Goal: Information Seeking & Learning: Learn about a topic

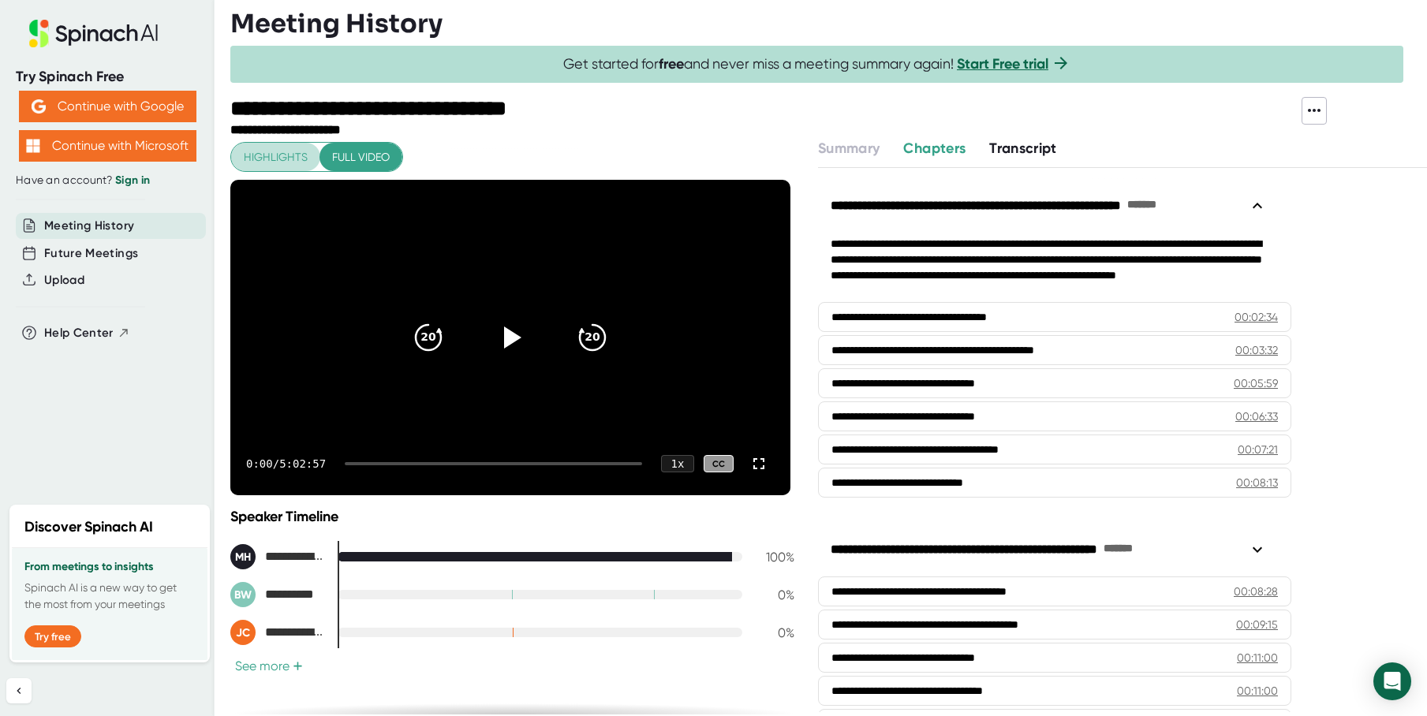
click at [301, 164] on span "Highlights" at bounding box center [276, 157] width 64 height 20
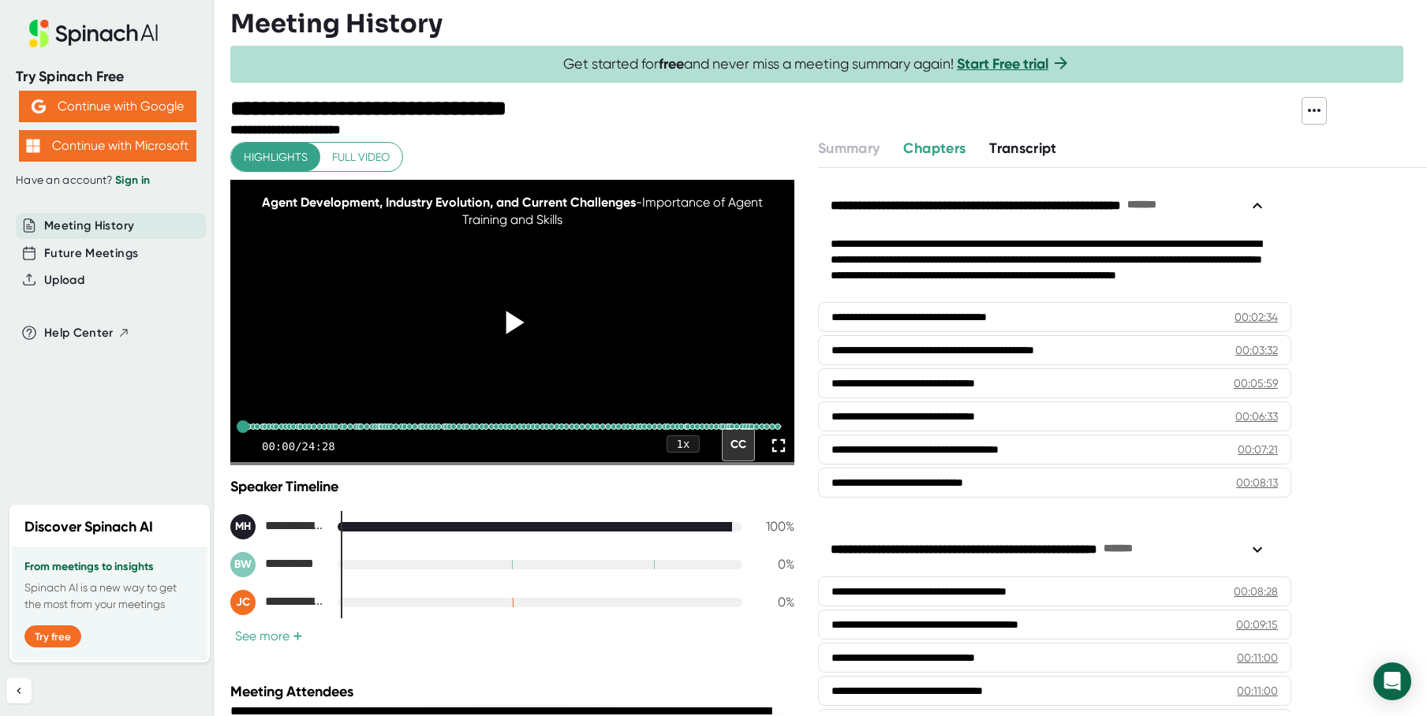
click at [509, 335] on icon at bounding box center [511, 322] width 39 height 39
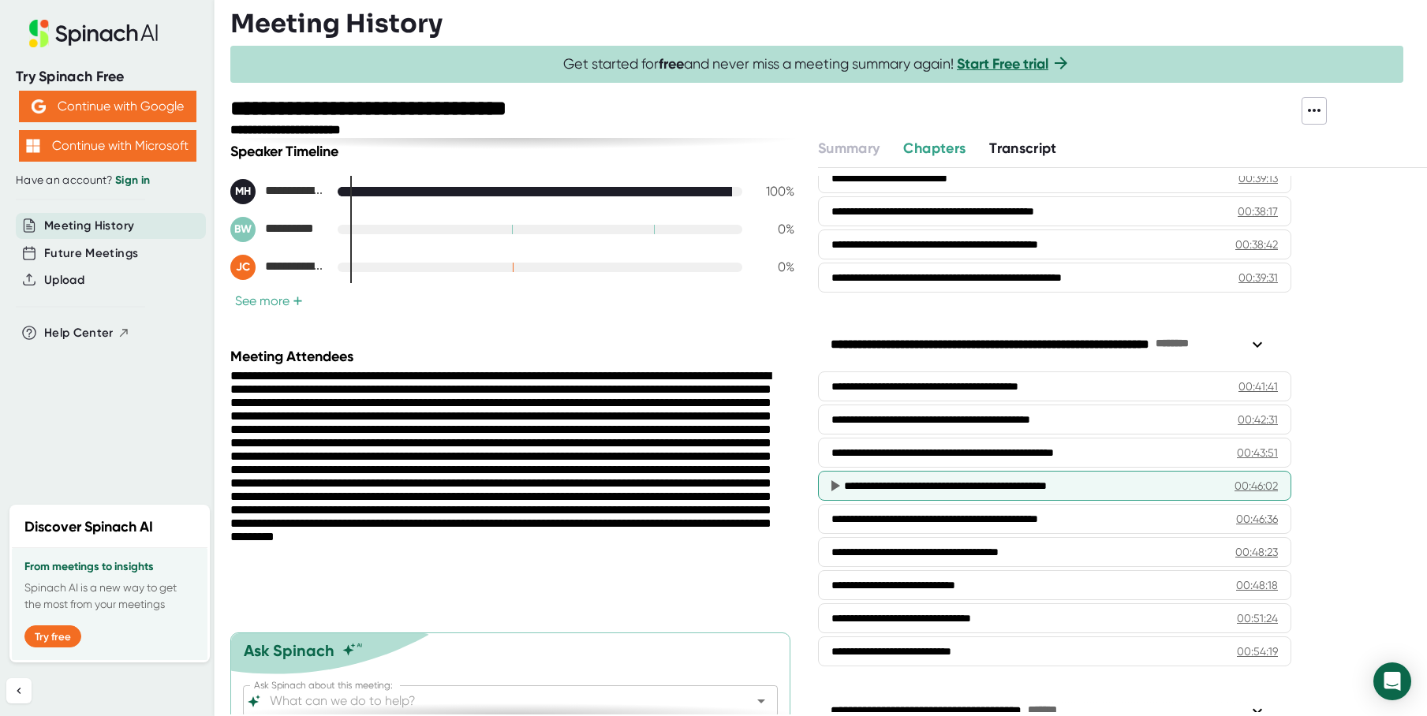
scroll to position [1827, 0]
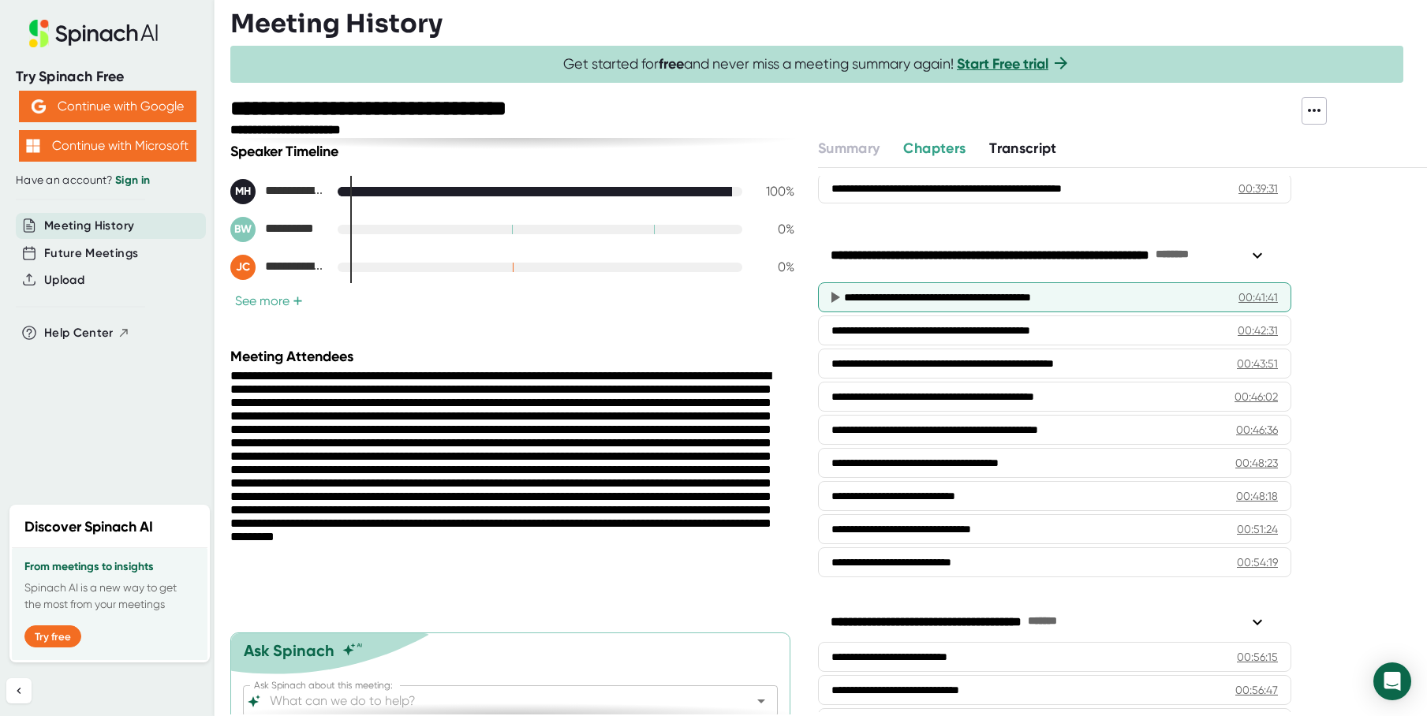
click at [974, 297] on div "**********" at bounding box center [1029, 297] width 371 height 16
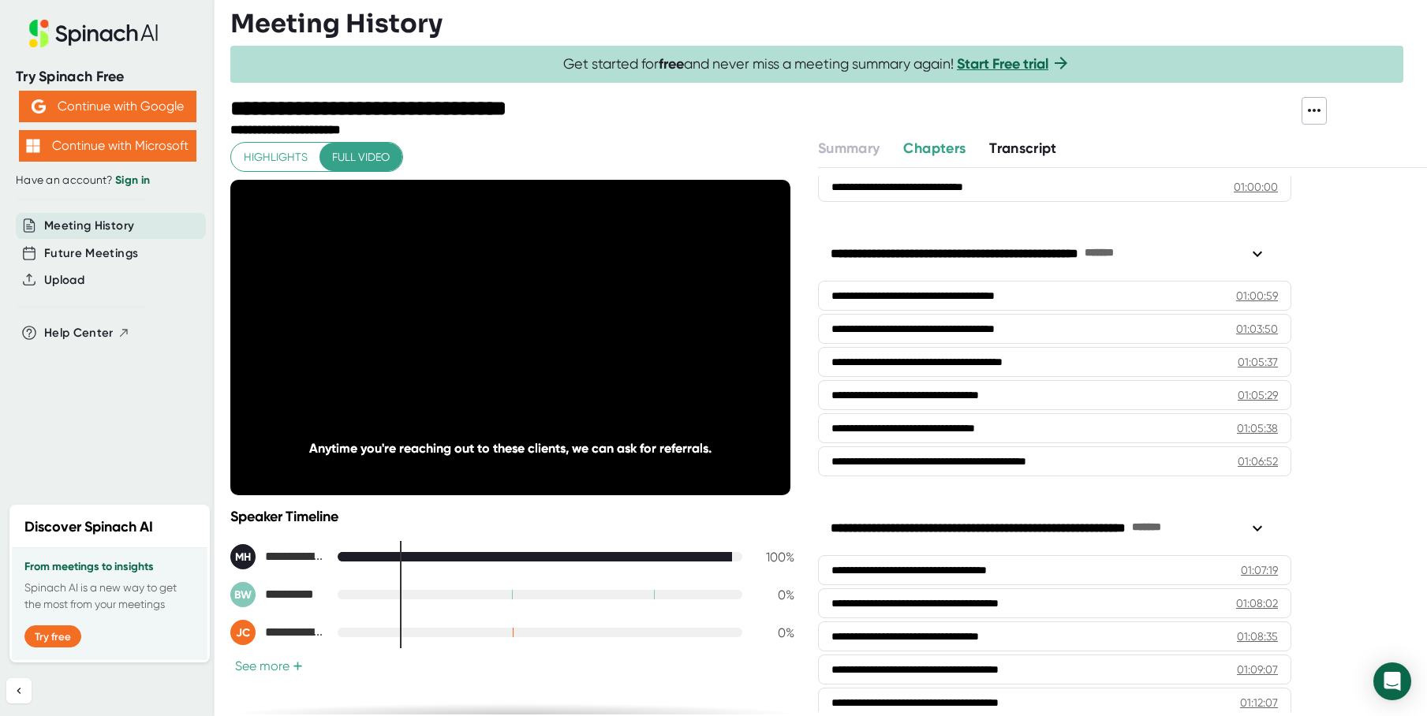
scroll to position [2540, 0]
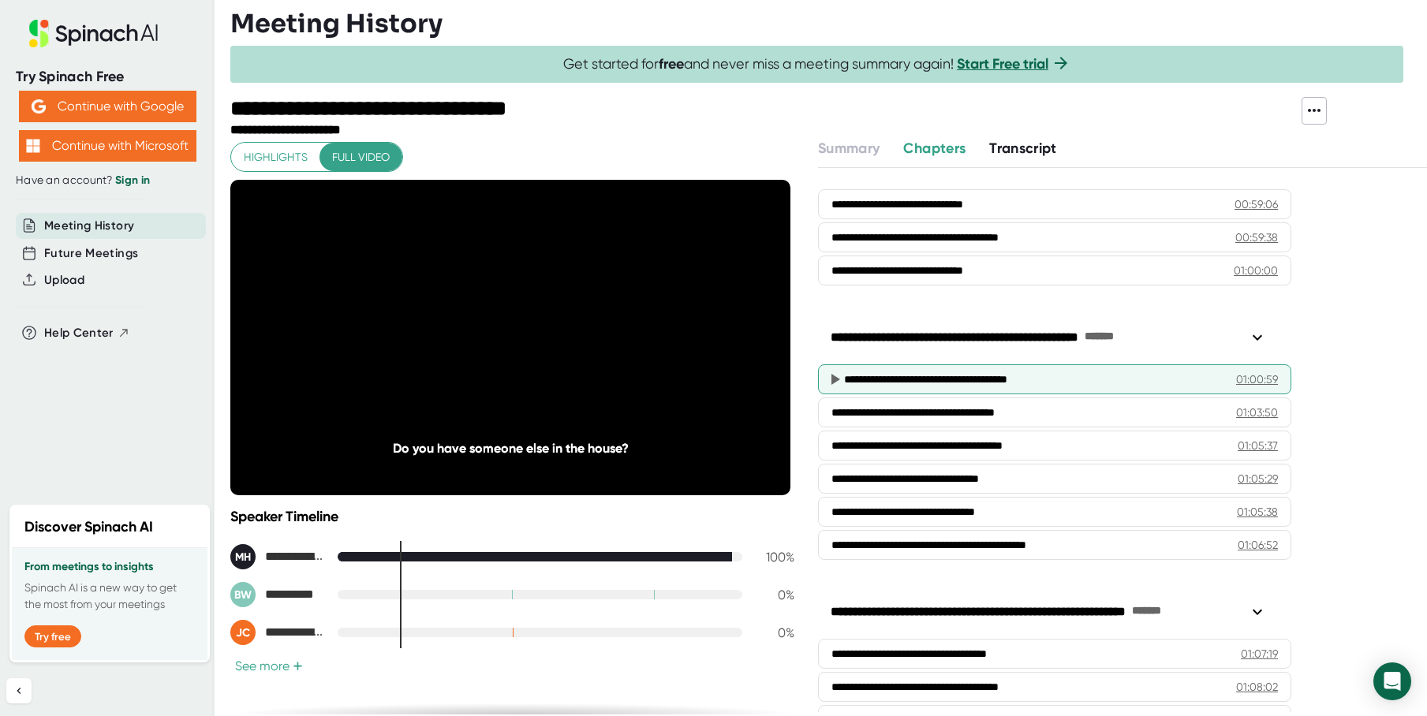
click at [837, 379] on icon at bounding box center [835, 379] width 9 height 11
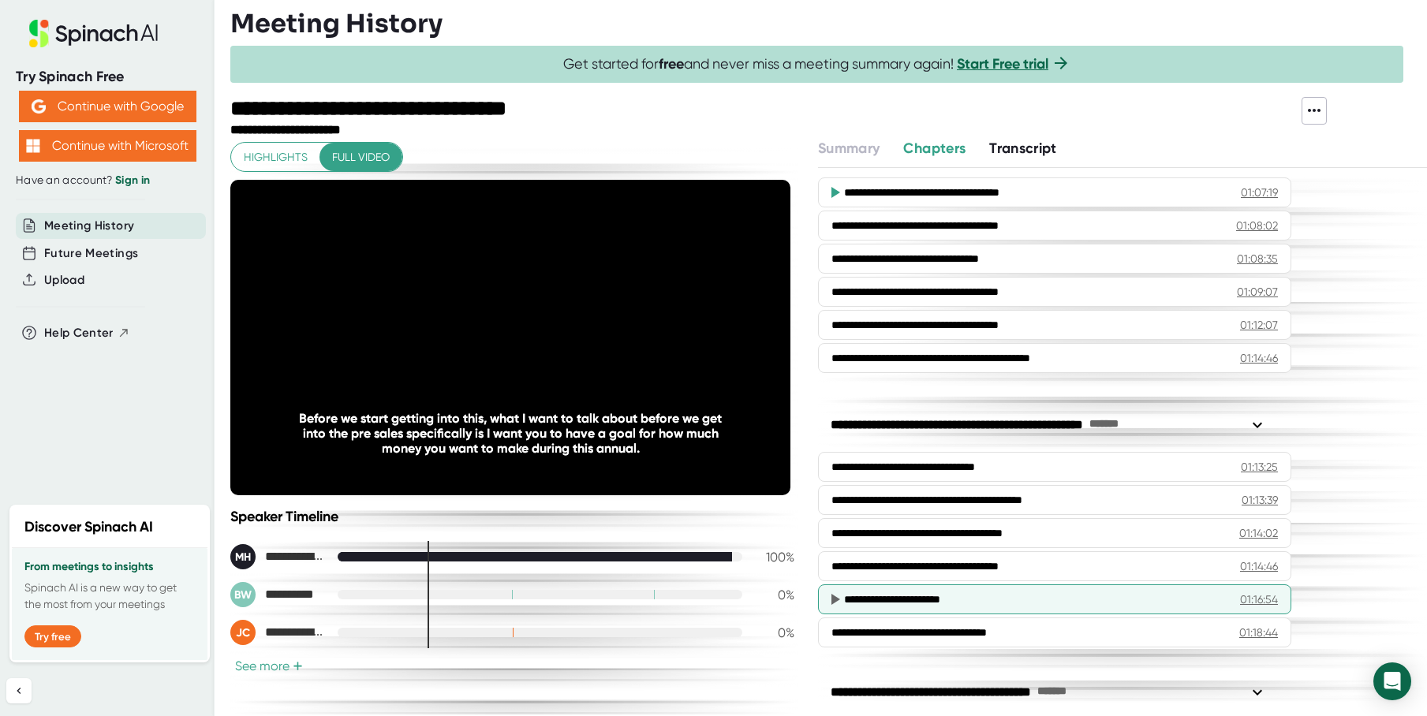
scroll to position [3126, 0]
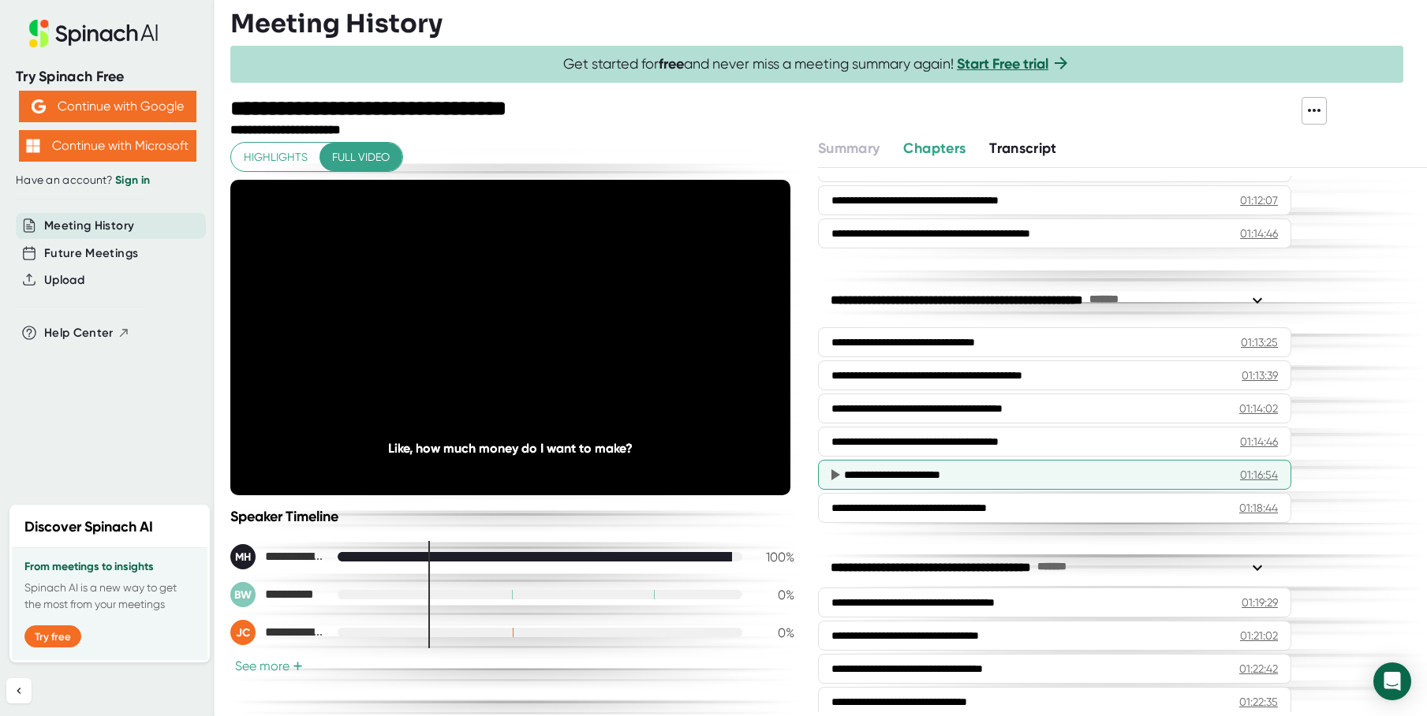
click at [836, 472] on icon at bounding box center [835, 474] width 9 height 11
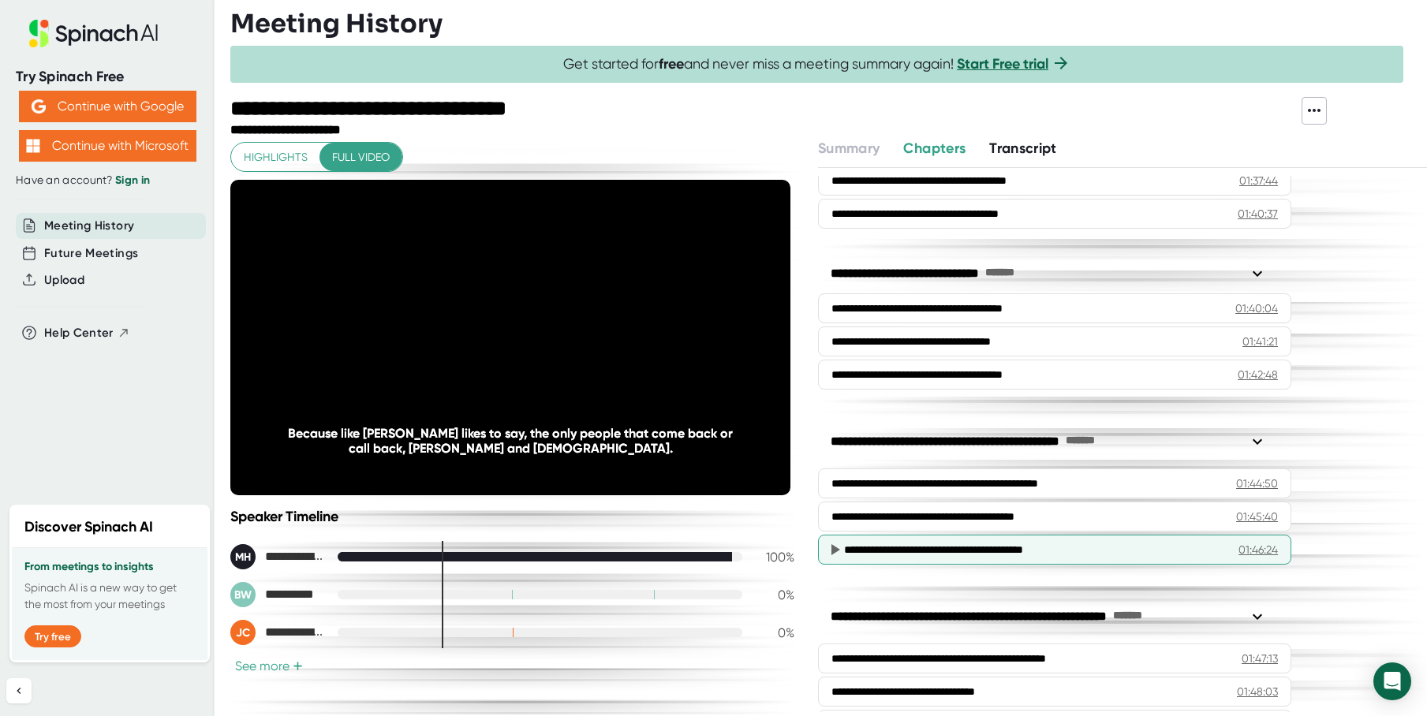
scroll to position [4454, 0]
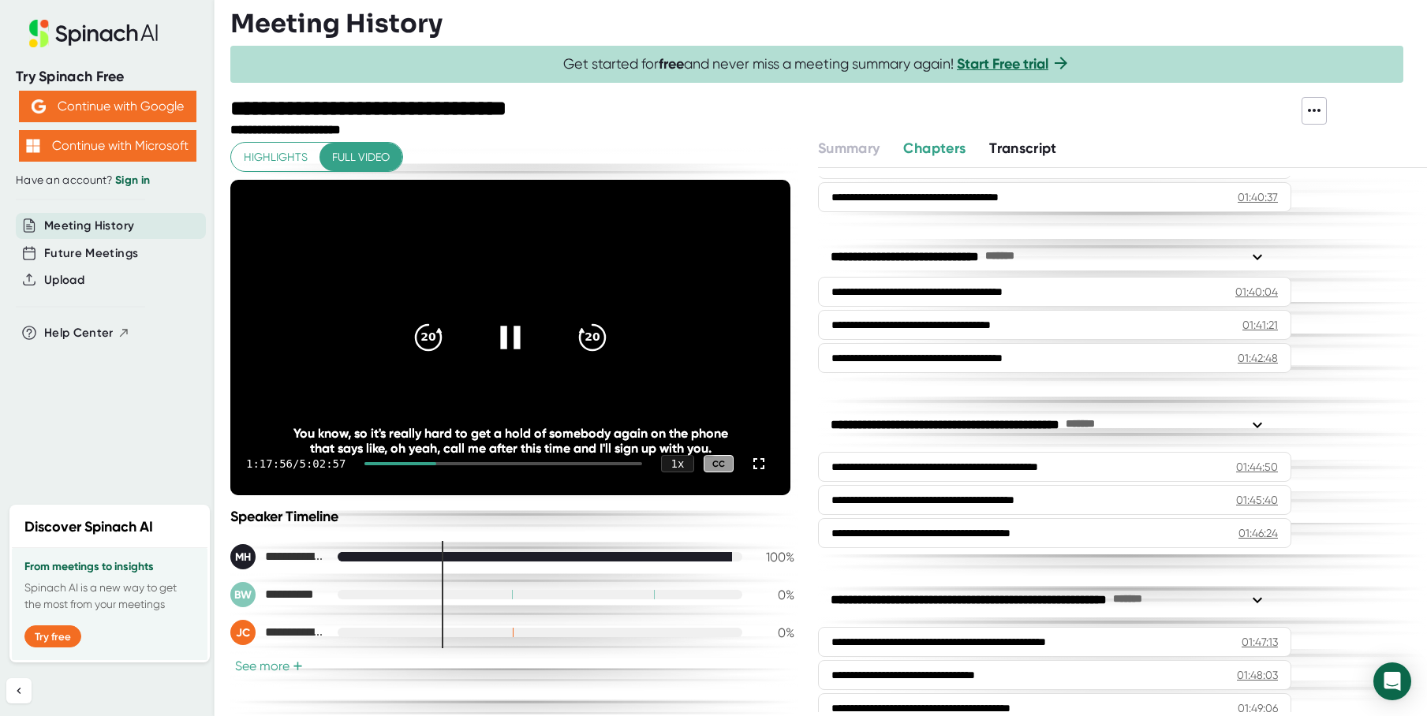
click at [513, 336] on icon at bounding box center [510, 337] width 20 height 23
click at [513, 327] on icon at bounding box center [510, 337] width 39 height 39
click at [527, 341] on div at bounding box center [510, 337] width 66 height 66
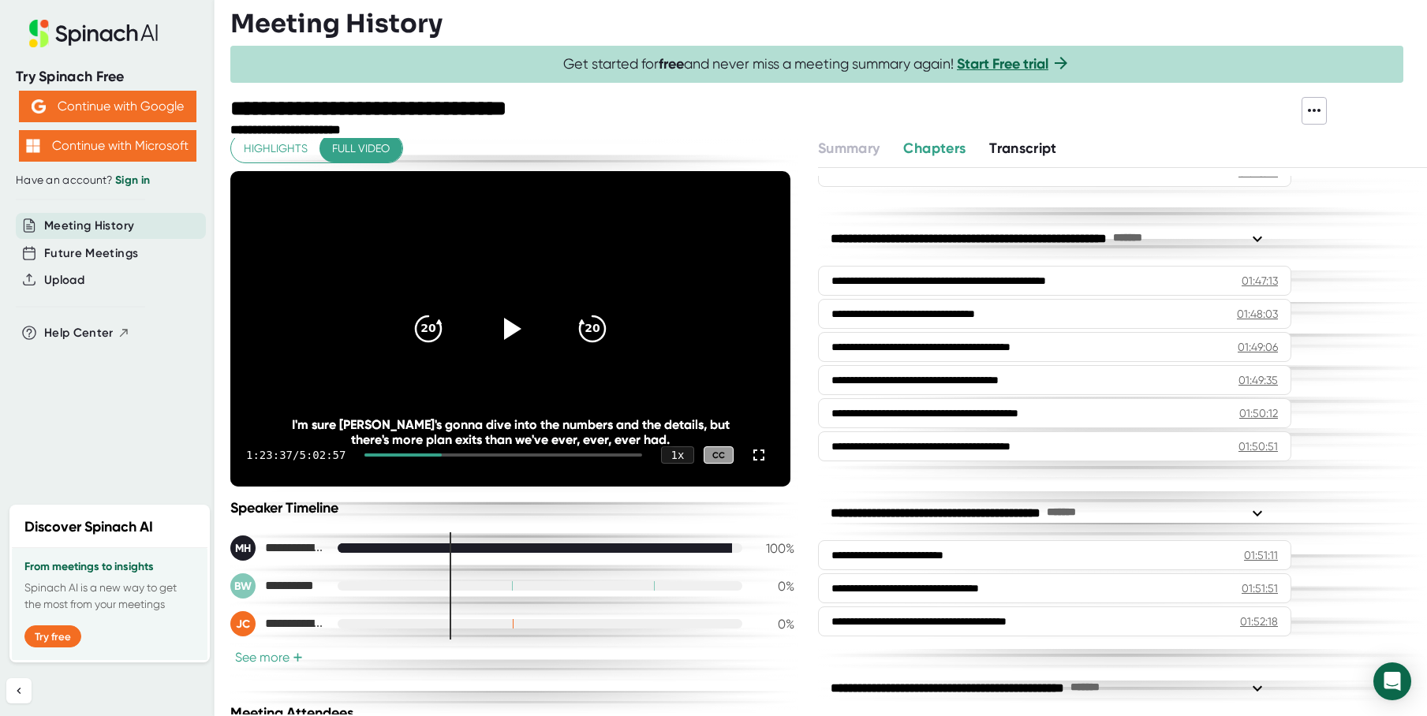
scroll to position [0, 0]
